Goal: Information Seeking & Learning: Find specific fact

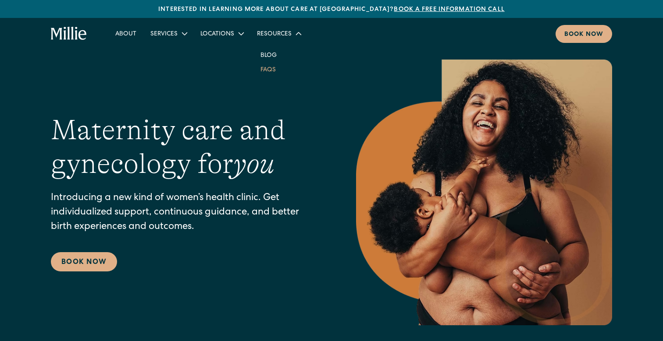
click at [271, 66] on link "FAQs" at bounding box center [267, 69] width 29 height 14
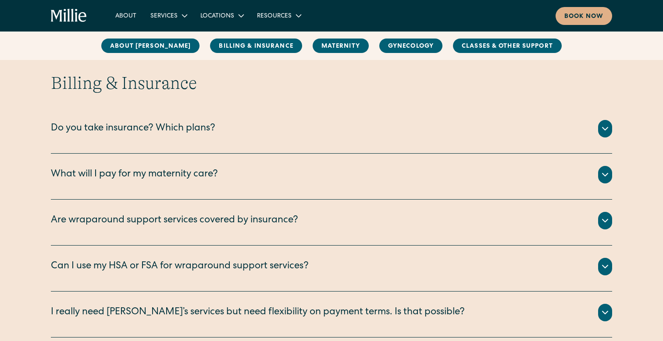
scroll to position [403, 0]
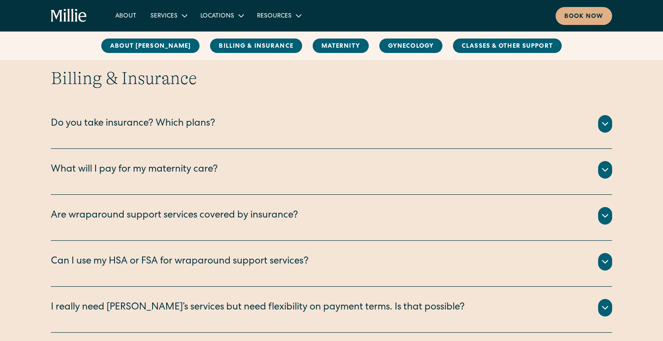
click at [147, 122] on div "Do you take insurance? Which plans?" at bounding box center [133, 124] width 164 height 14
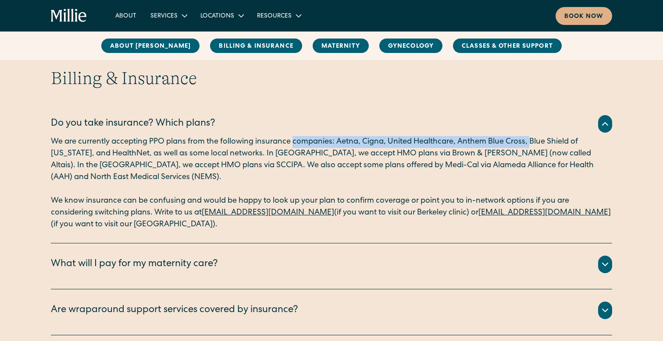
drag, startPoint x: 532, startPoint y: 144, endPoint x: 293, endPoint y: 146, distance: 238.9
click at [293, 146] on p "We are currently accepting PPO plans from the following insurance companies: Ae…" at bounding box center [331, 159] width 561 height 47
drag, startPoint x: 85, startPoint y: 155, endPoint x: 335, endPoint y: 141, distance: 249.8
click at [335, 141] on p "We are currently accepting PPO plans from the following insurance companies: Ae…" at bounding box center [331, 159] width 561 height 47
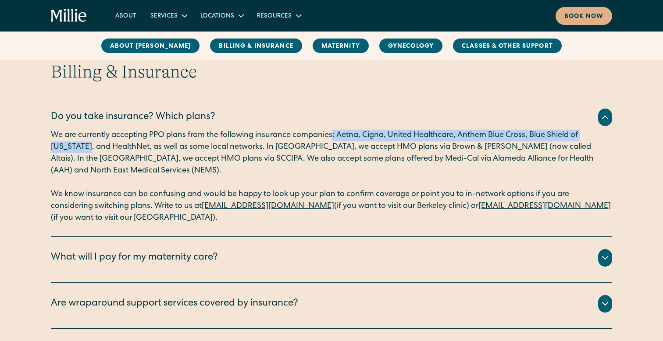
scroll to position [410, 0]
